Goal: Navigation & Orientation: Find specific page/section

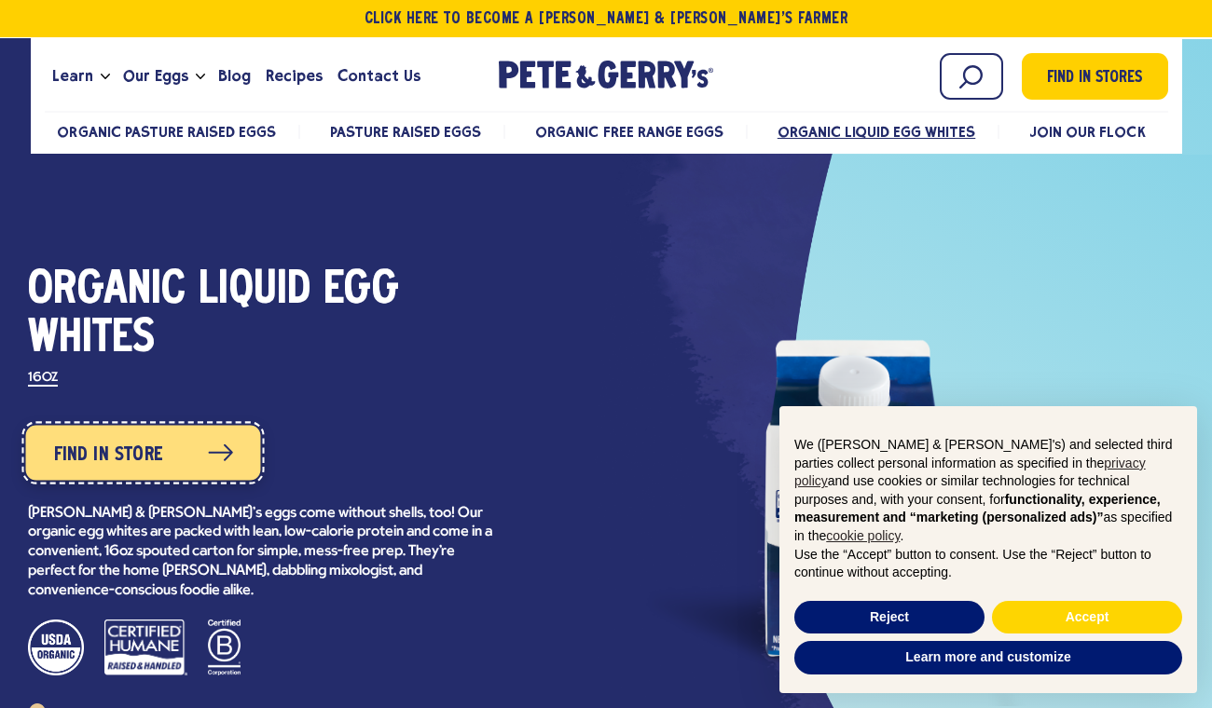
click at [130, 462] on span "Find in Store" at bounding box center [107, 455] width 109 height 30
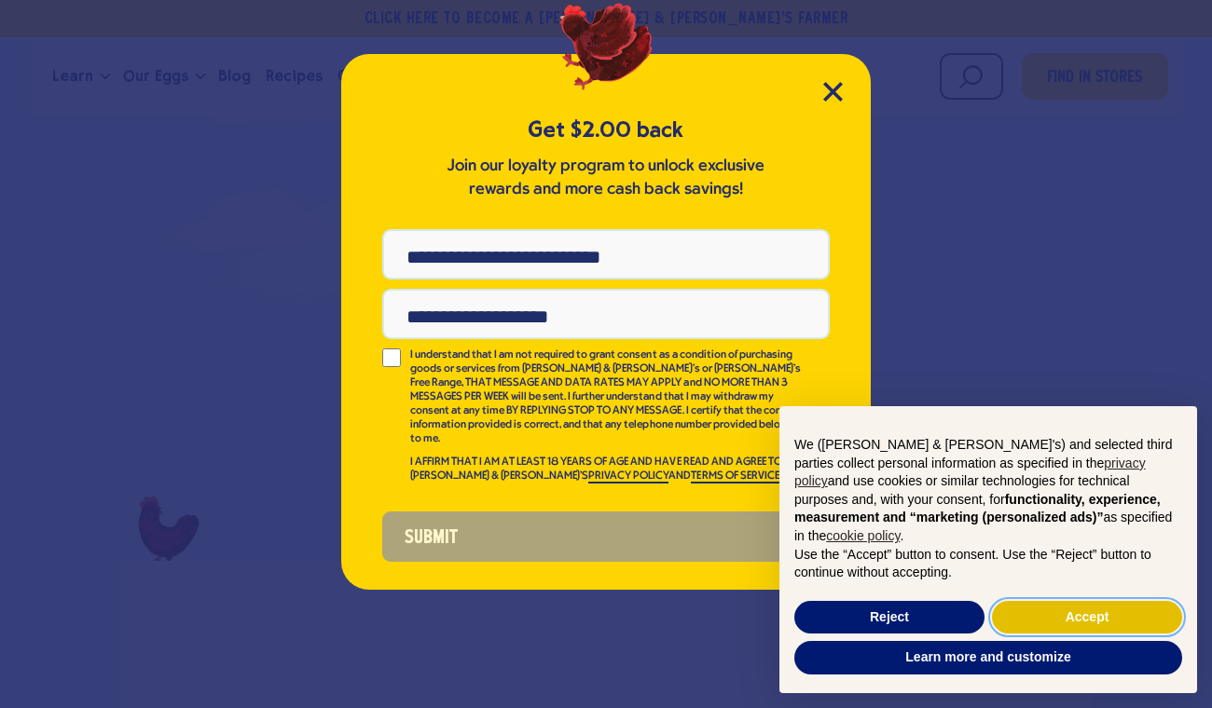
click at [1068, 617] on button "Accept" at bounding box center [1087, 618] width 190 height 34
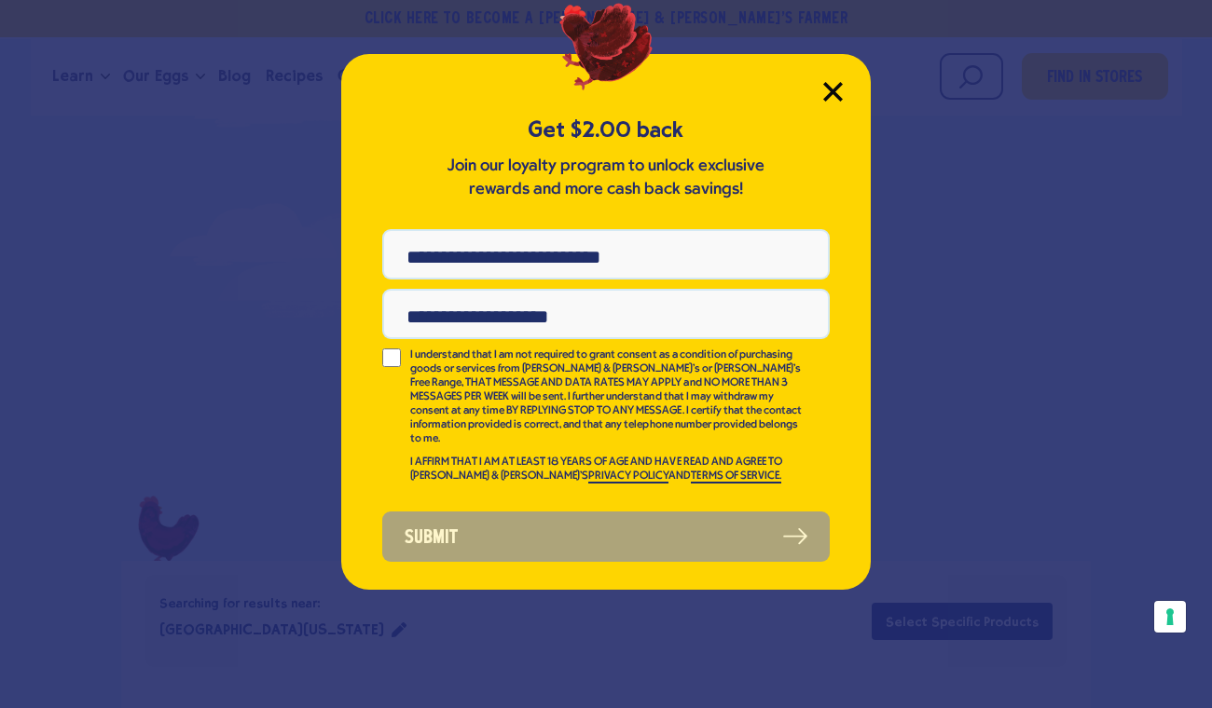
click at [832, 89] on icon "Close Modal" at bounding box center [832, 91] width 17 height 17
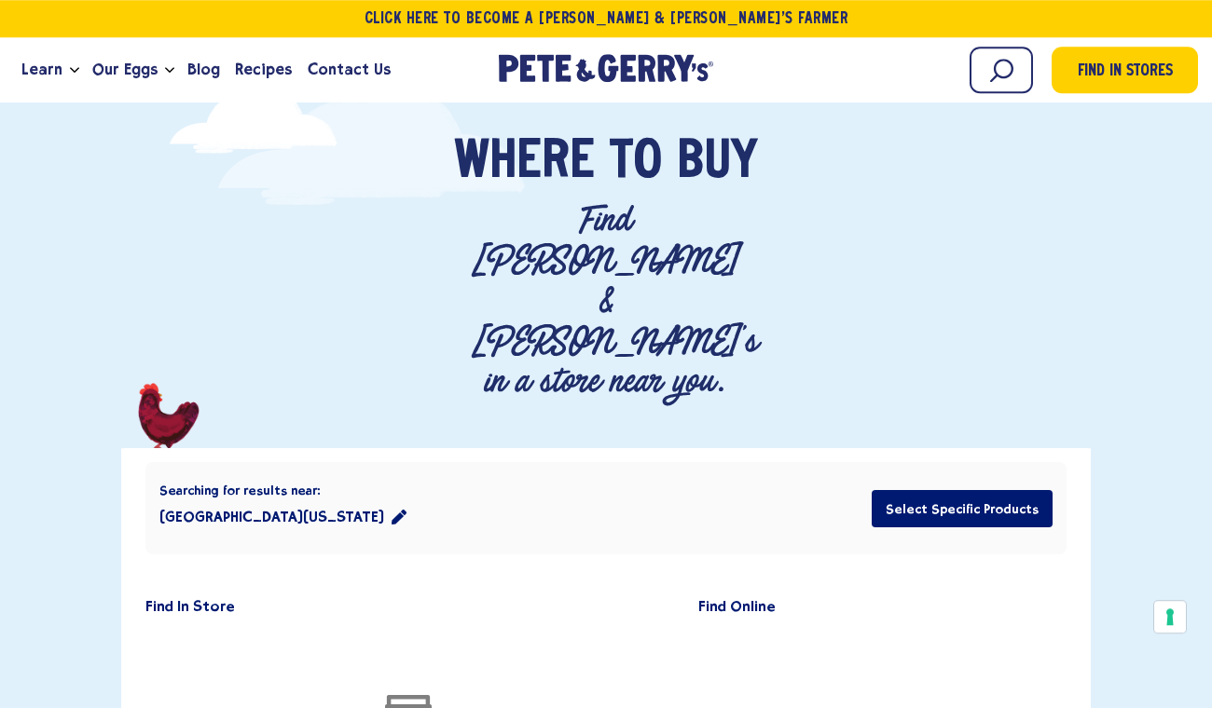
scroll to position [110, 0]
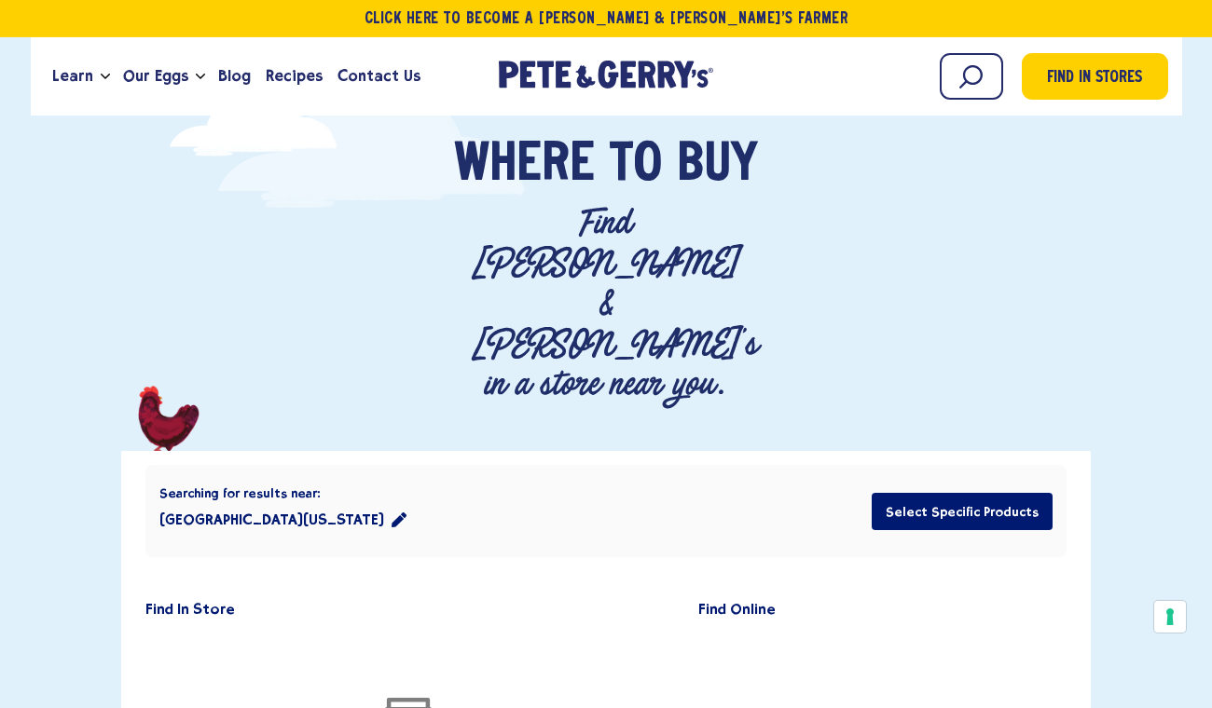
click at [321, 501] on button "San Marcos, Texas 78666" at bounding box center [282, 519] width 247 height 37
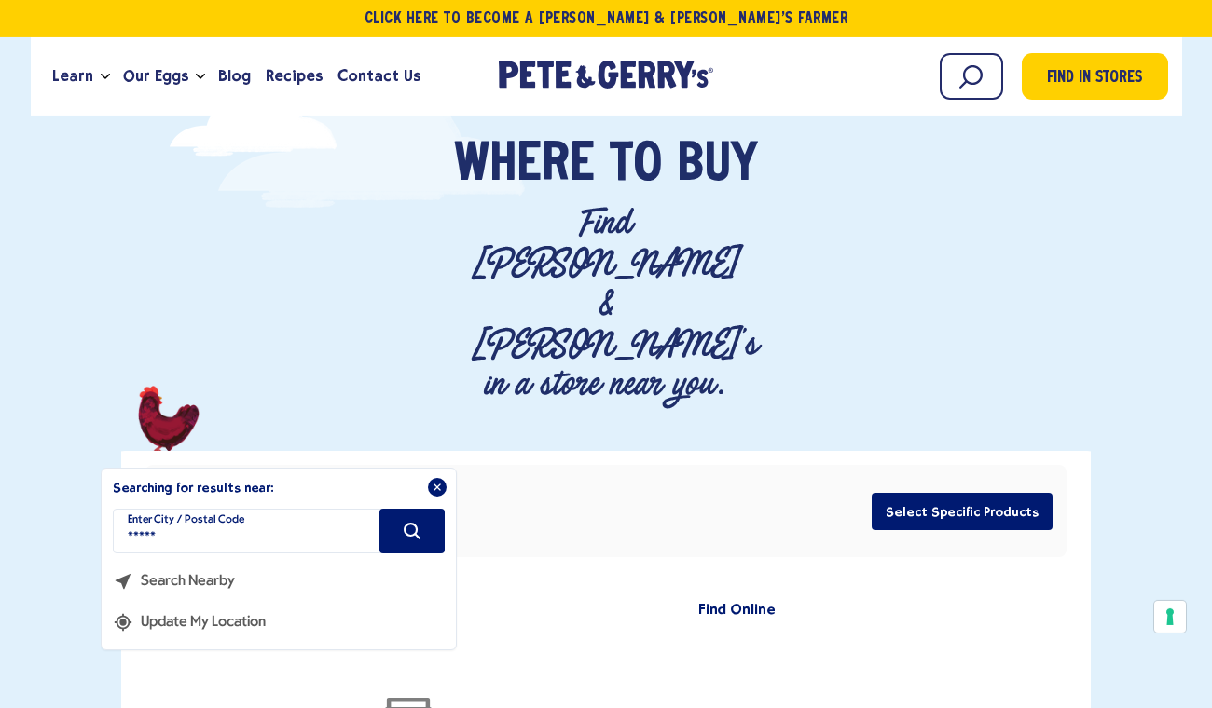
click at [211, 554] on button "Search Nearby" at bounding box center [183, 574] width 140 height 41
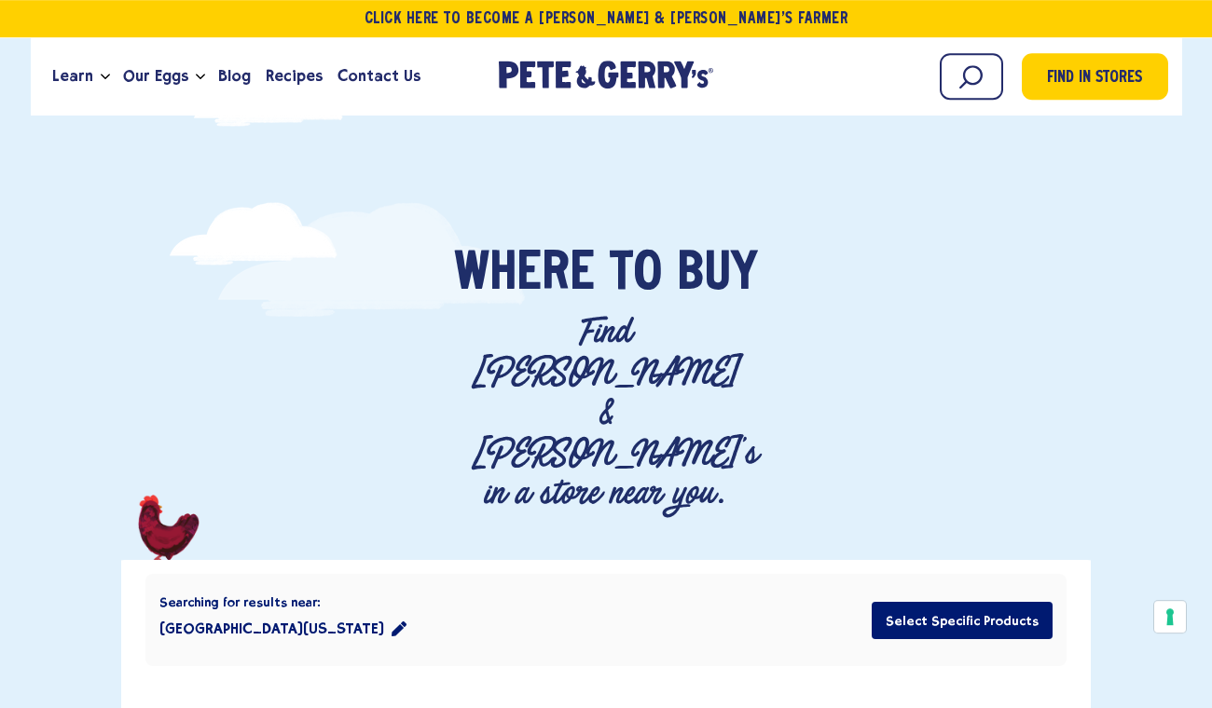
scroll to position [0, 0]
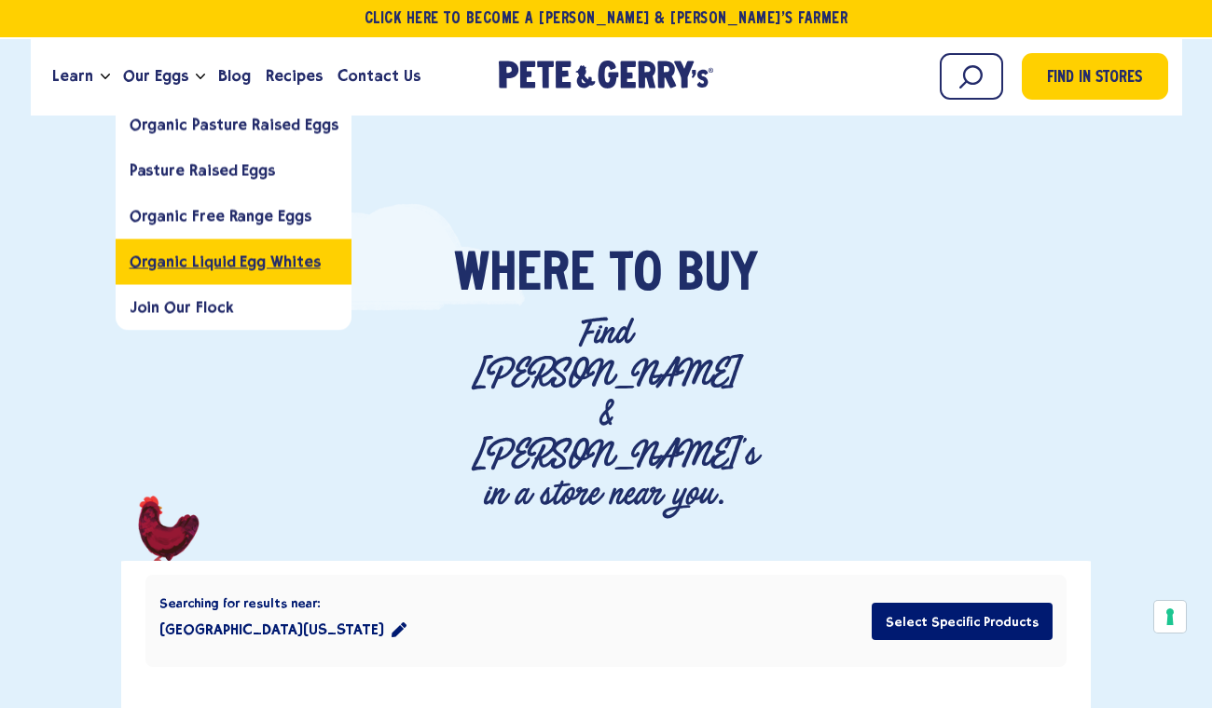
click at [176, 248] on link "Organic Liquid Egg Whites" at bounding box center [234, 262] width 237 height 46
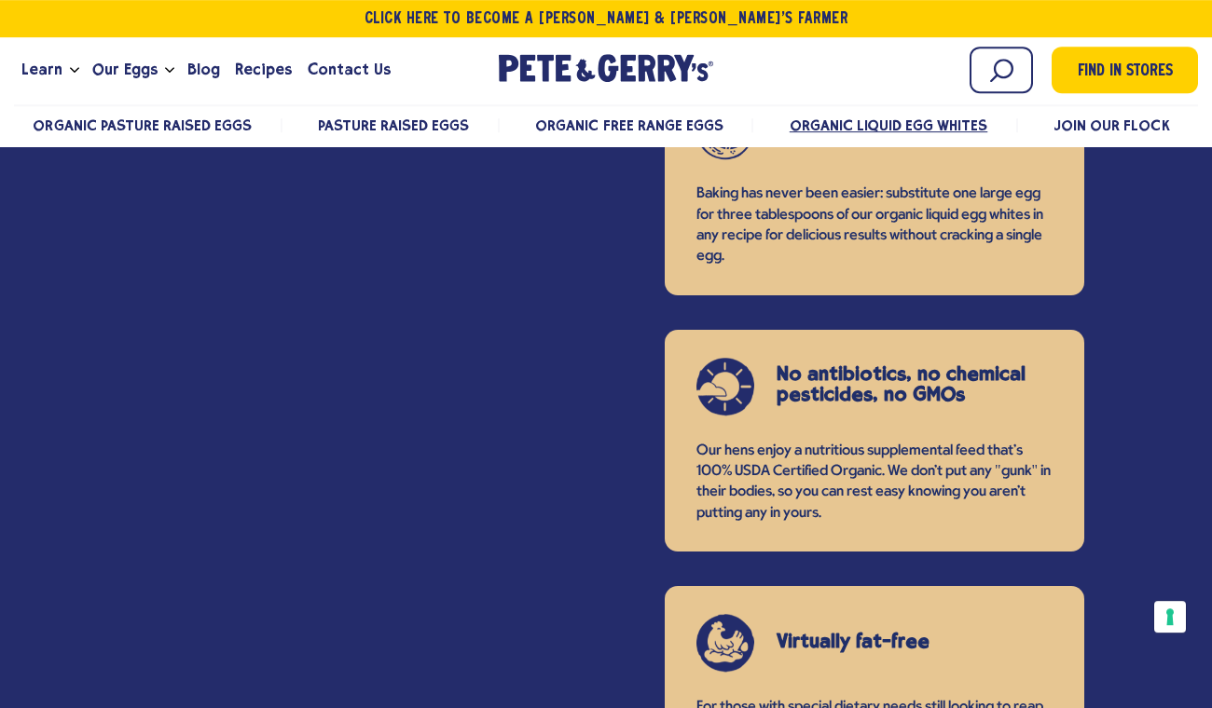
scroll to position [1601, 0]
